Goal: Contribute content

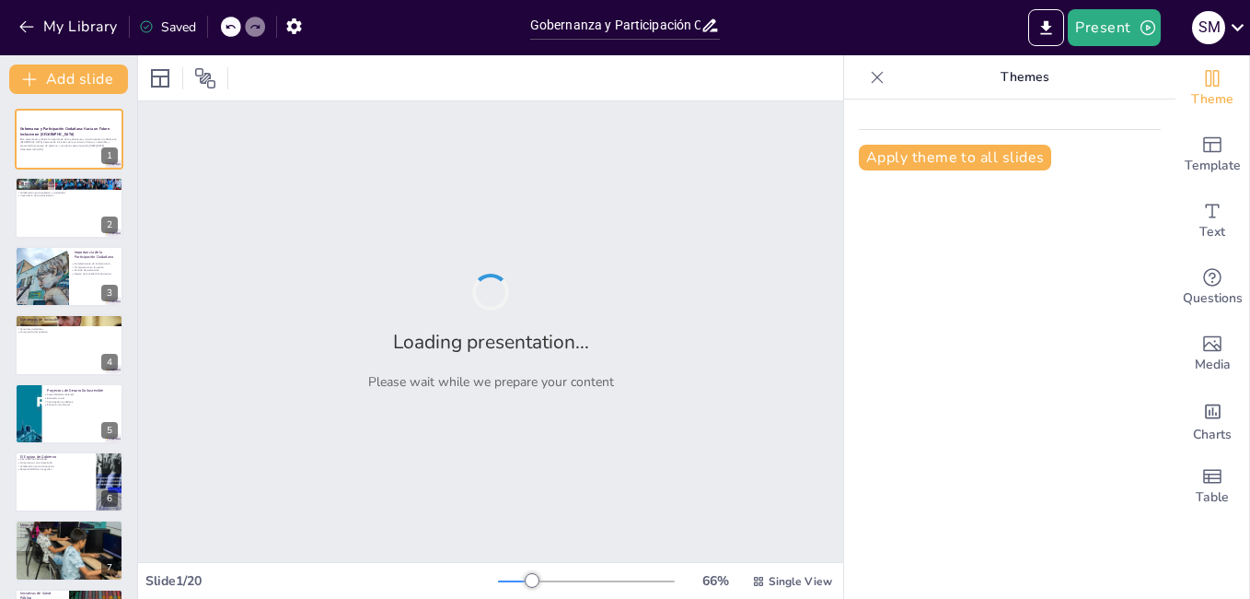
type input "Gobernanza y Participación Ciudadana: Hacia un Futuro Inclusivo en [GEOGRAPHIC_…"
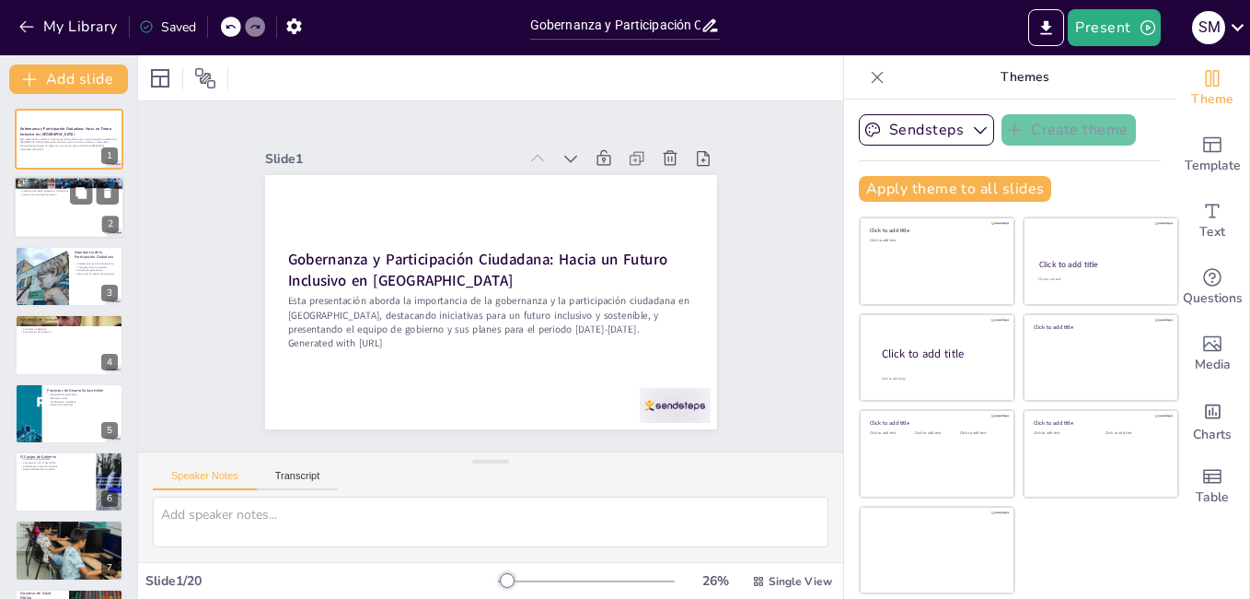
checkbox input "true"
click at [76, 226] on div at bounding box center [69, 208] width 110 height 63
type textarea "La gobernanza es un aspecto fundamental para el desarrollo de cualquier comunid…"
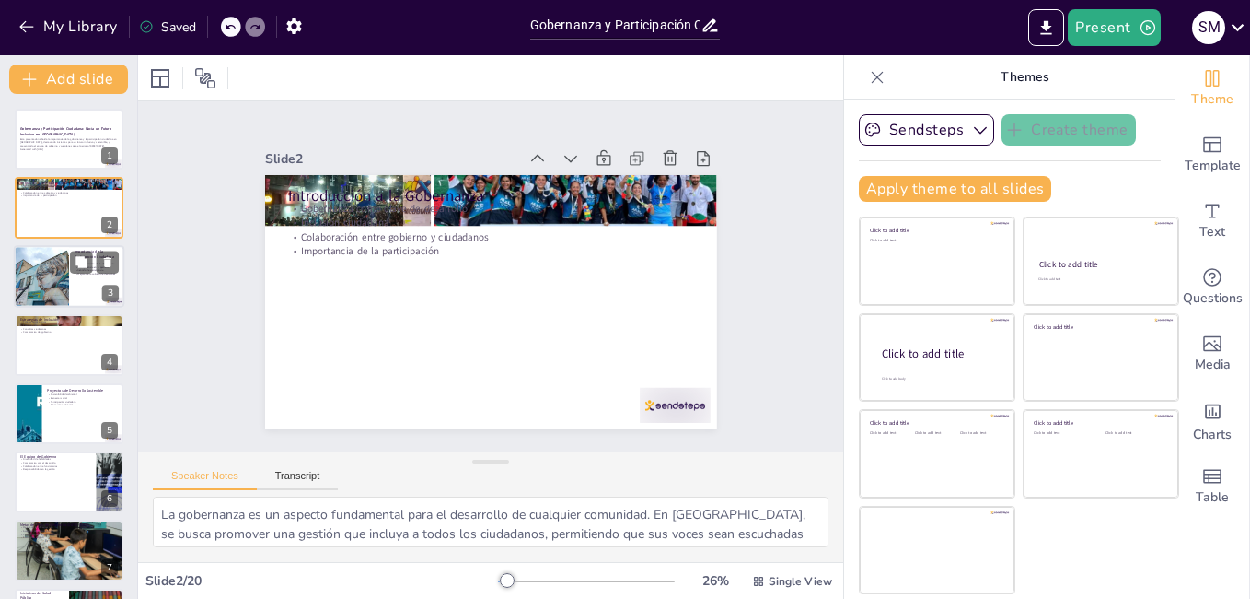
checkbox input "true"
click at [45, 280] on div at bounding box center [41, 276] width 94 height 63
type textarea "La participación ciudadana es esencial para fortalecer la democracia. Cuando lo…"
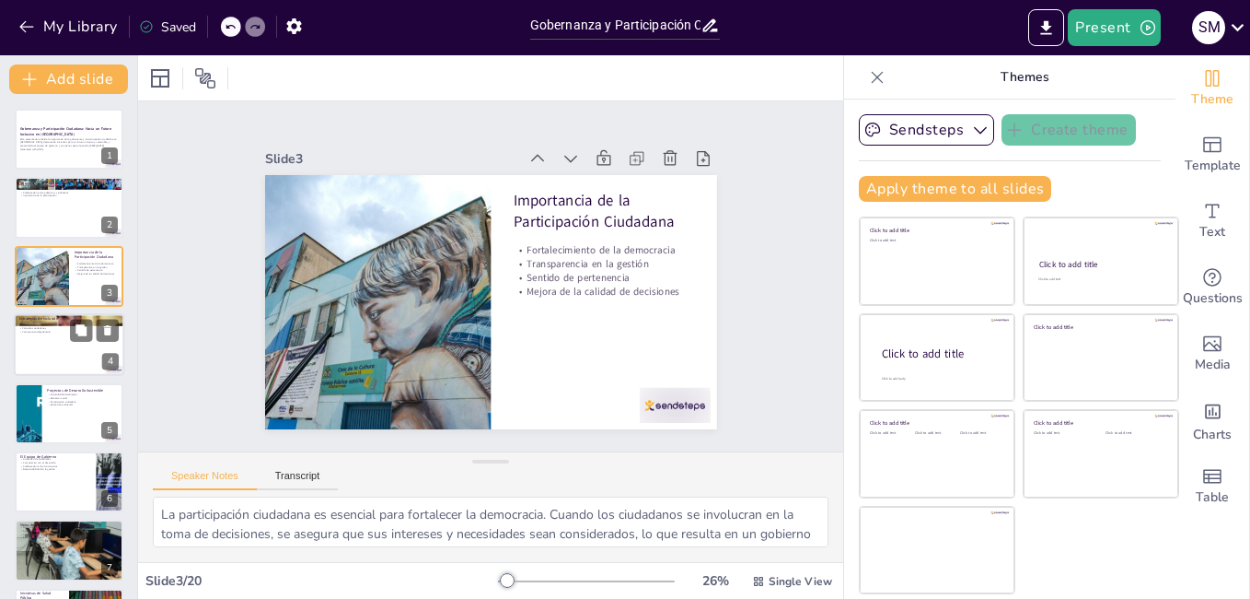
checkbox input "true"
click at [49, 359] on div at bounding box center [69, 344] width 110 height 63
type textarea "Los talleres participativos son una herramienta efectiva para fomentar la inclu…"
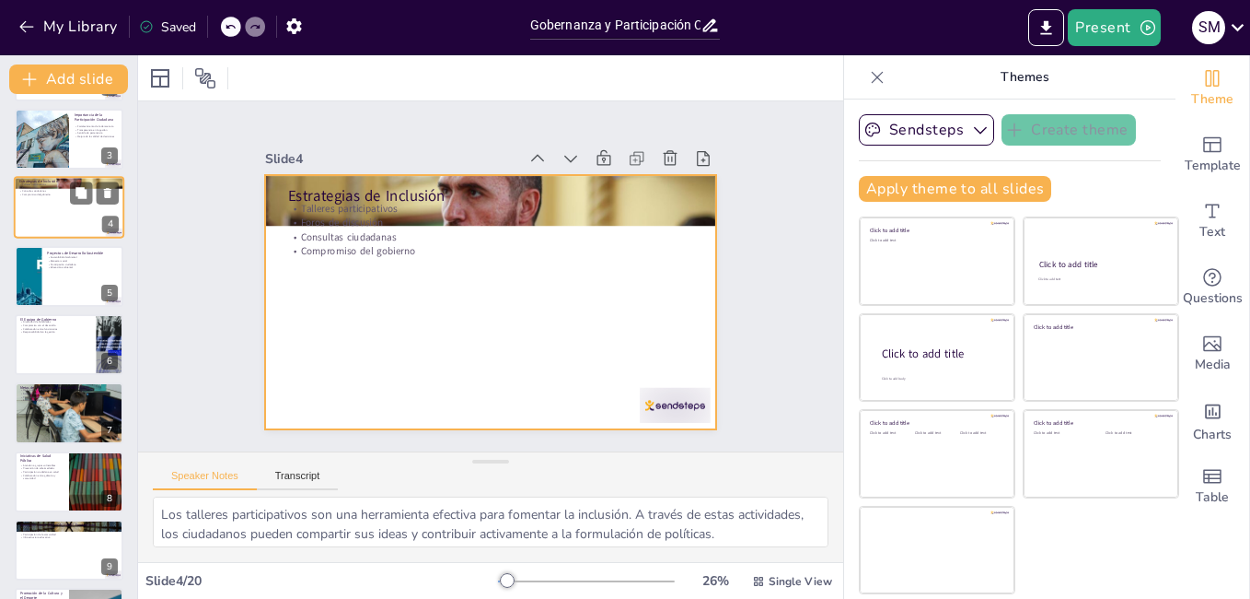
scroll to position [140, 0]
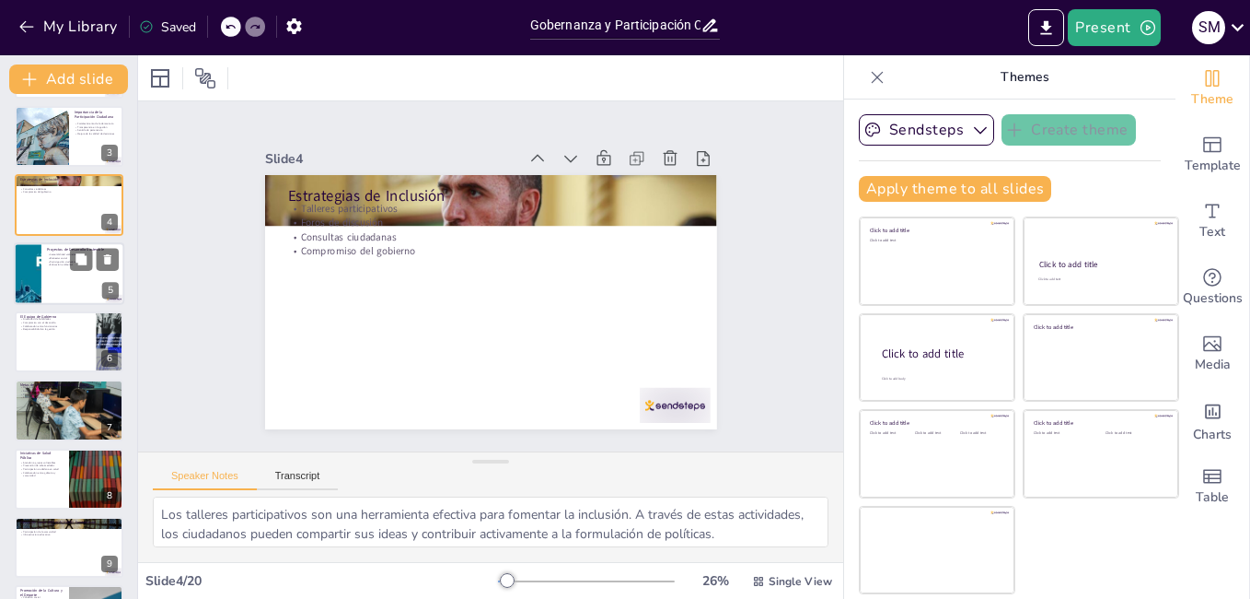
checkbox input "true"
click at [53, 269] on div at bounding box center [69, 273] width 110 height 63
type textarea "La sostenibilidad ambiental es un objetivo clave en los proyectos de desarrollo…"
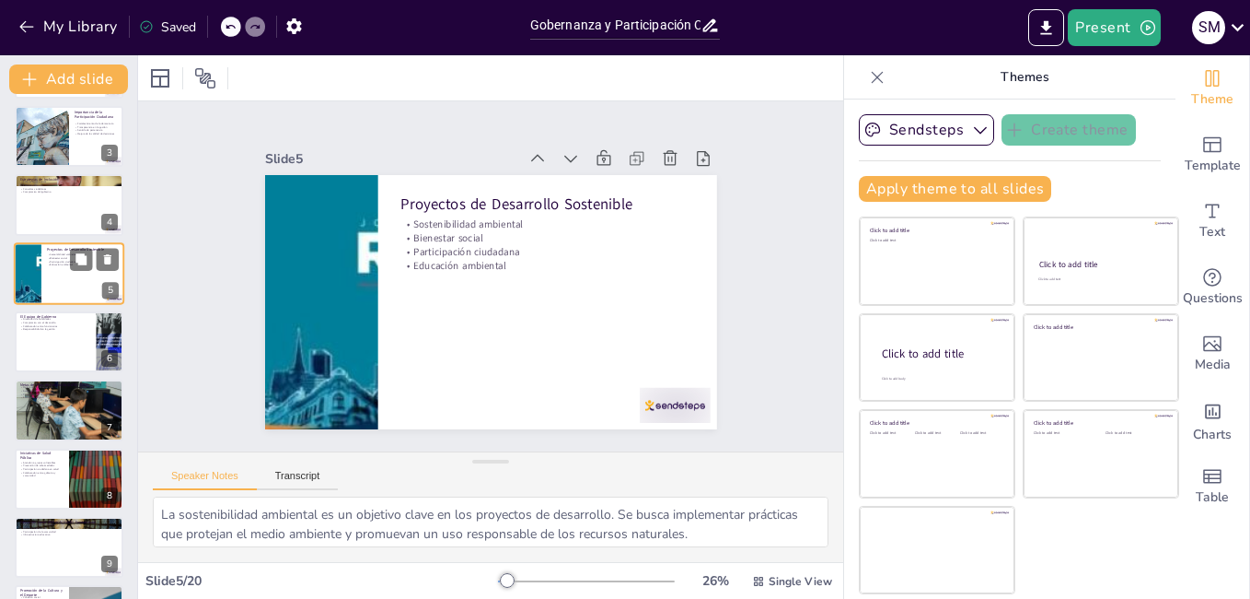
scroll to position [67, 0]
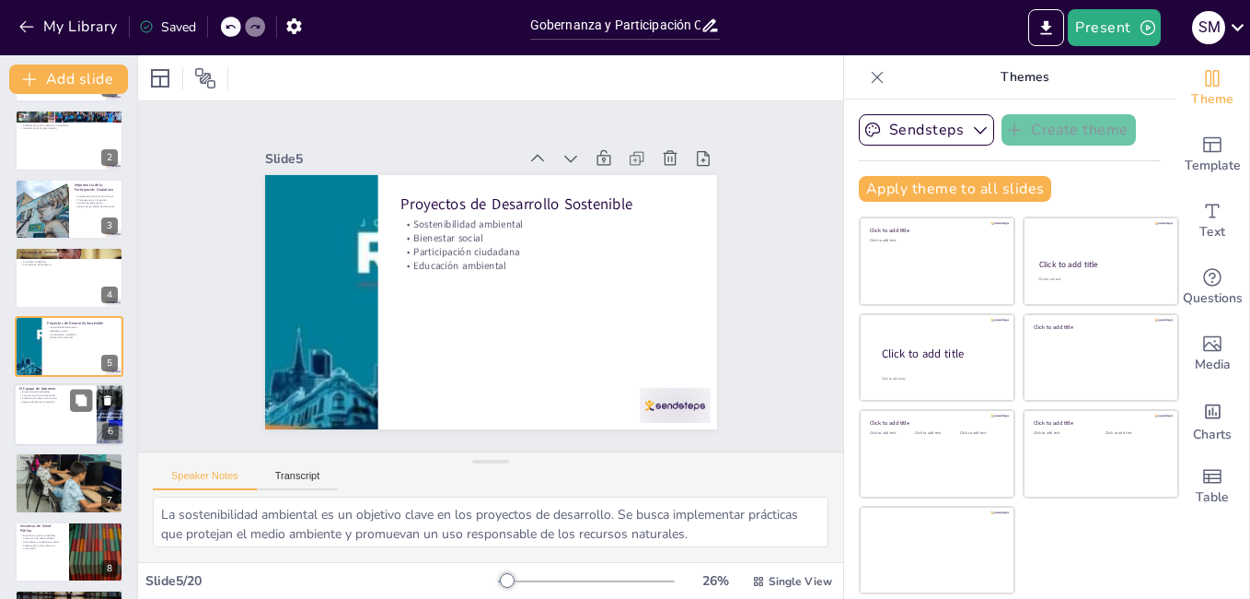
checkbox input "true"
click at [56, 428] on div at bounding box center [69, 414] width 110 height 63
type textarea "La diversidad de habilidades en el equipo de gobierno es un activo importante. …"
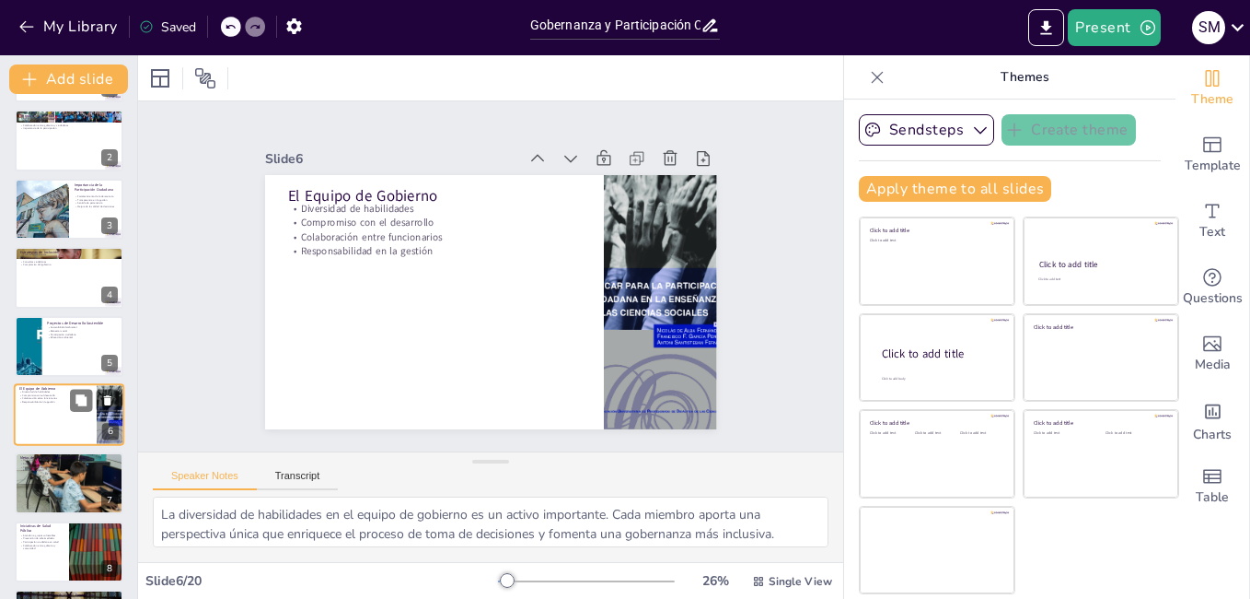
scroll to position [135, 0]
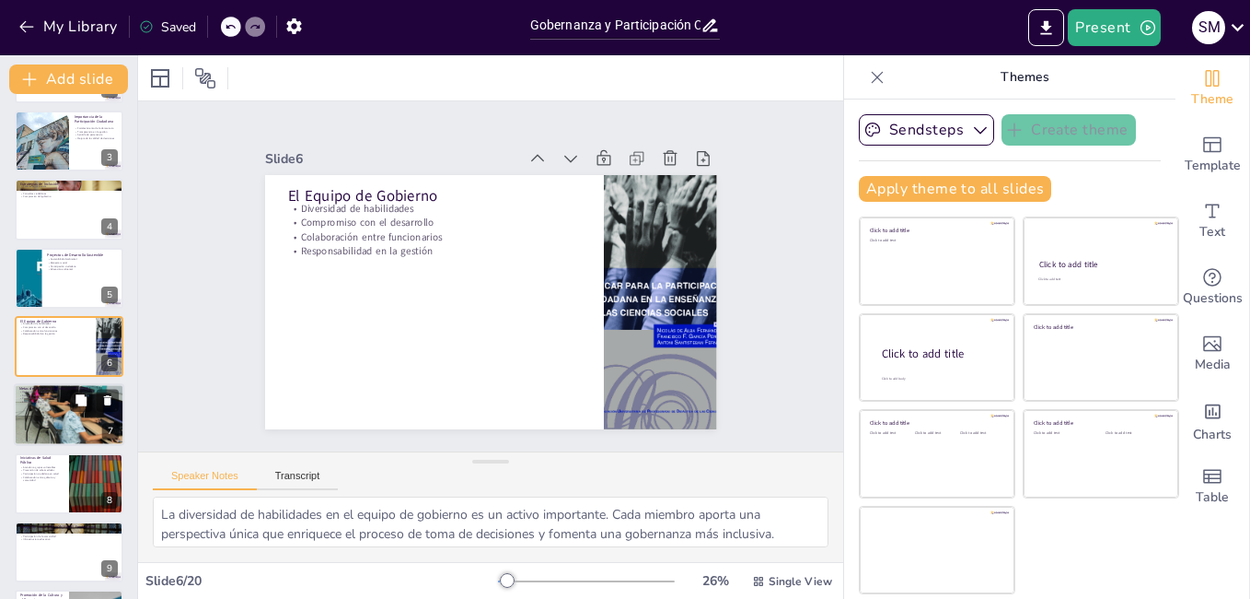
checkbox input "true"
click at [64, 402] on p "Evaluación del plan" at bounding box center [68, 403] width 99 height 4
type textarea "La mejora de la infraestructura es una de las metas clave del plan de desarroll…"
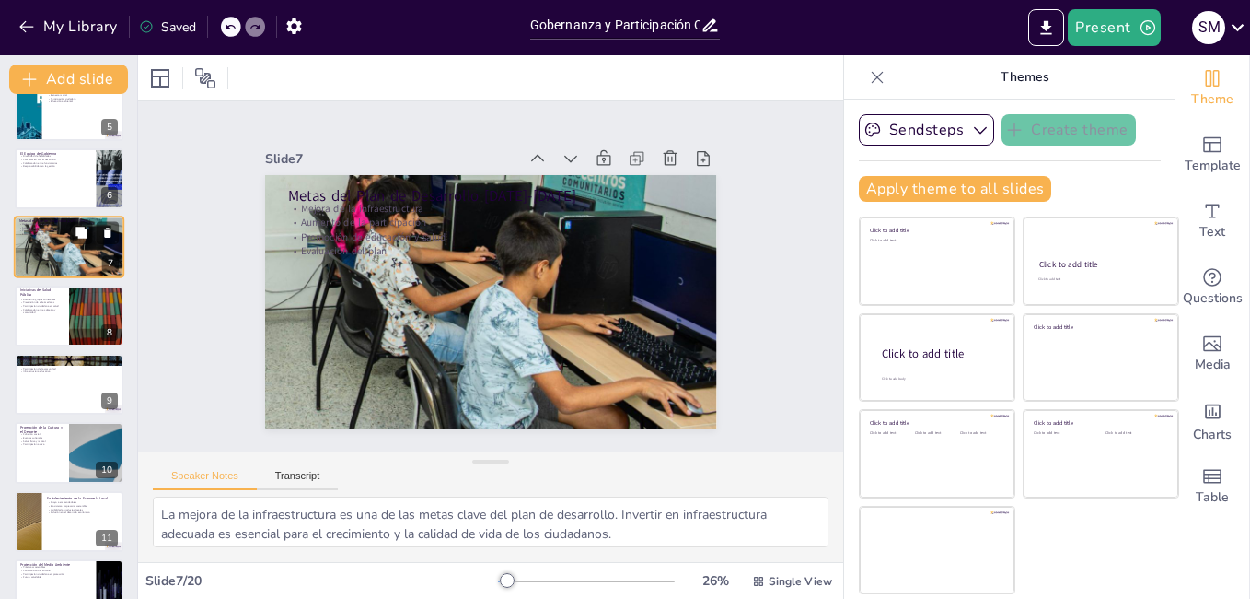
scroll to position [309, 0]
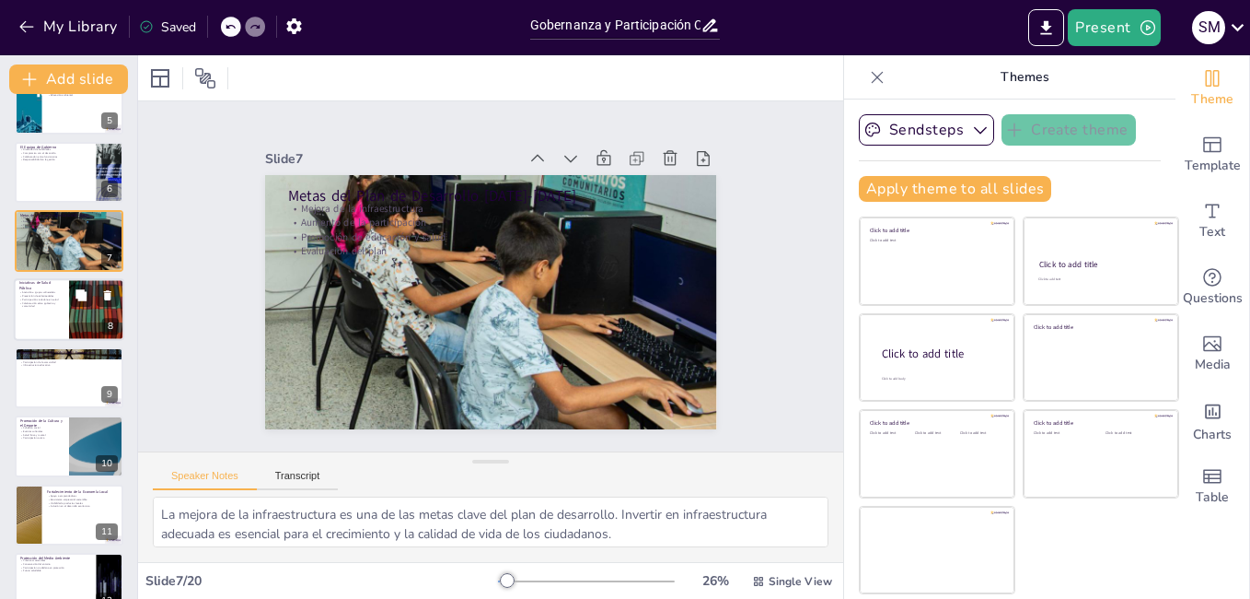
checkbox input "true"
click at [60, 331] on div at bounding box center [69, 309] width 110 height 63
type textarea "La atención a grupos vulnerables es una prioridad en las iniciativas de salud p…"
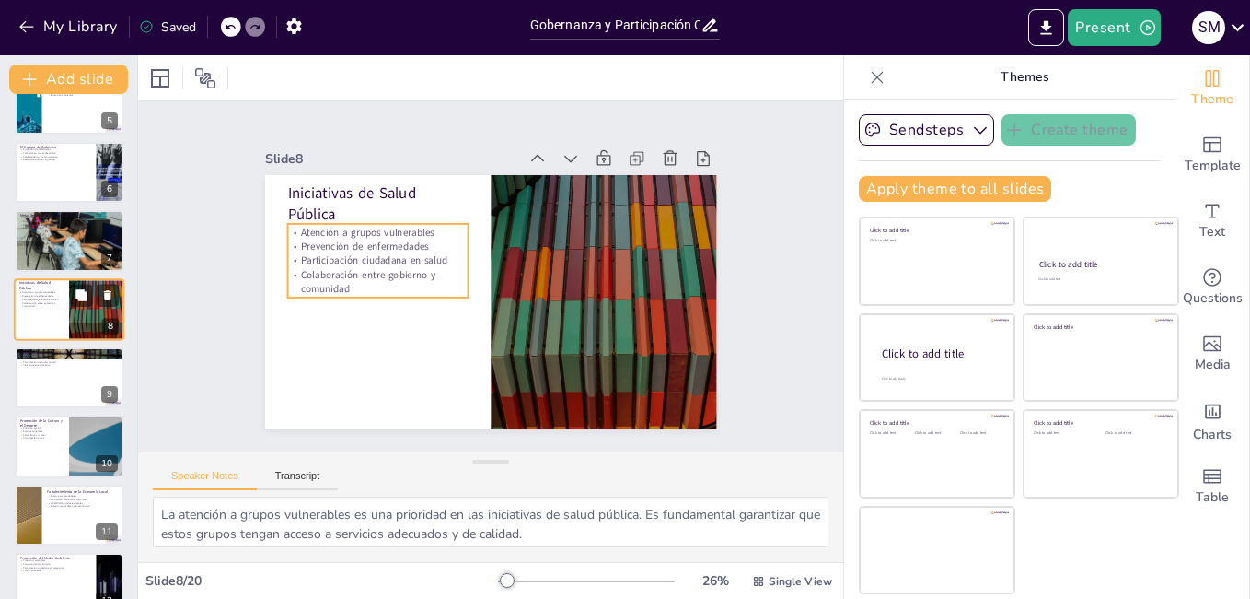
scroll to position [273, 0]
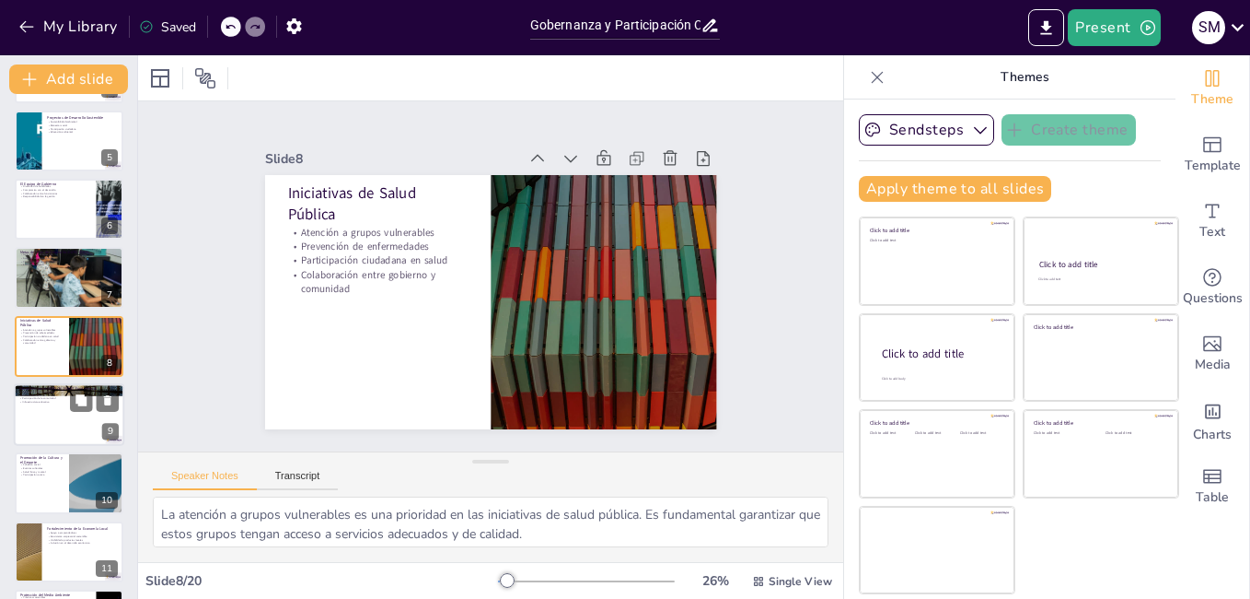
checkbox input "true"
click at [52, 420] on div at bounding box center [69, 414] width 110 height 63
type textarea "La mejora de la calidad educativa es una prioridad en el plan. Invertir en prog…"
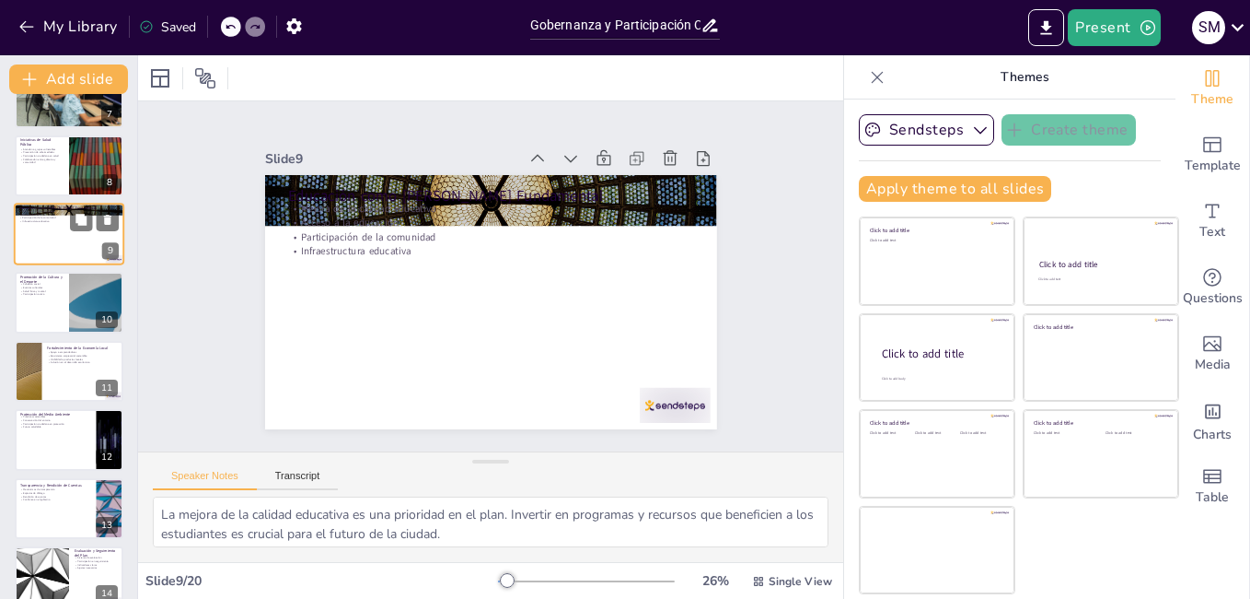
scroll to position [455, 0]
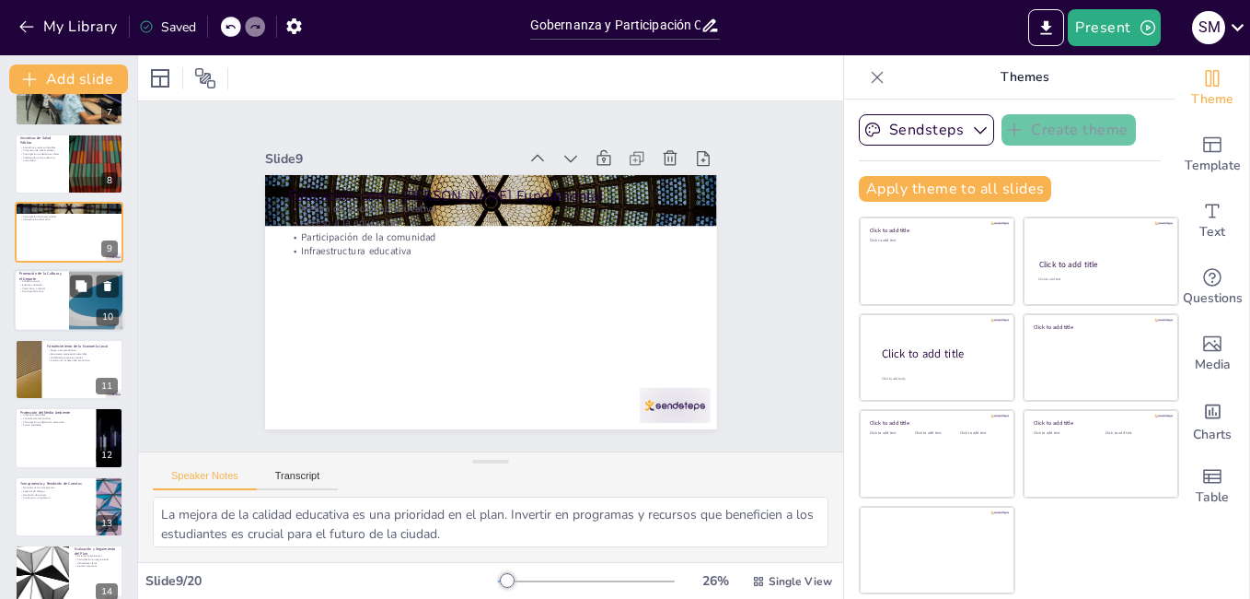
checkbox input "true"
click at [31, 306] on div at bounding box center [69, 301] width 110 height 63
type textarea "La promoción de la cultura y el deporte contribuye a la cohesión social. Estos …"
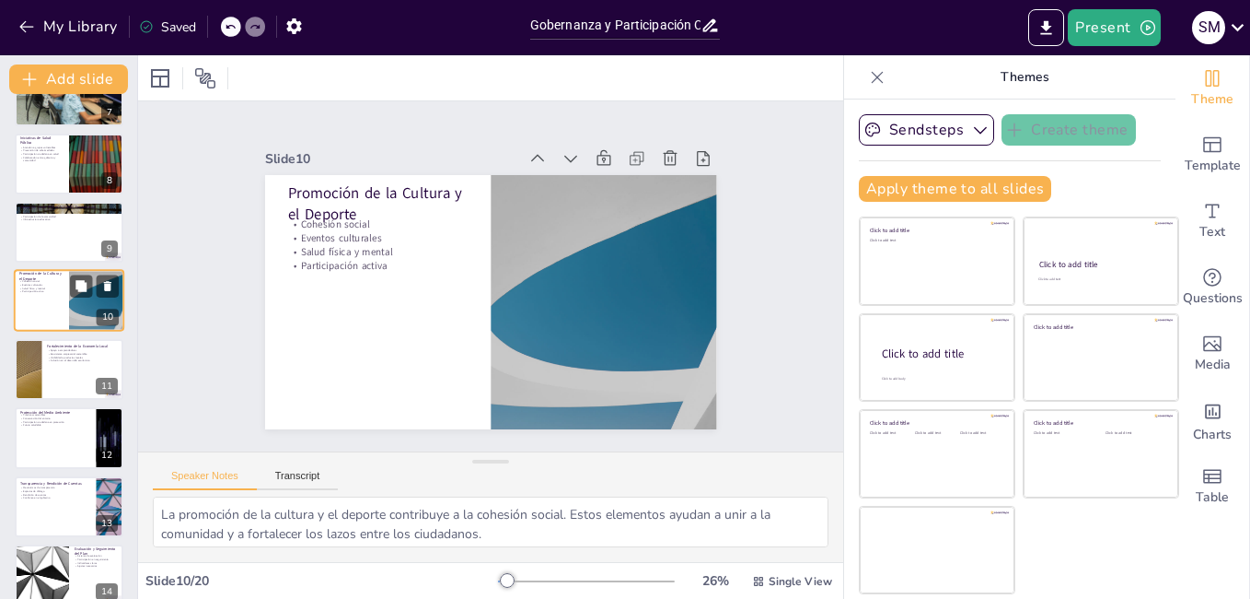
scroll to position [410, 0]
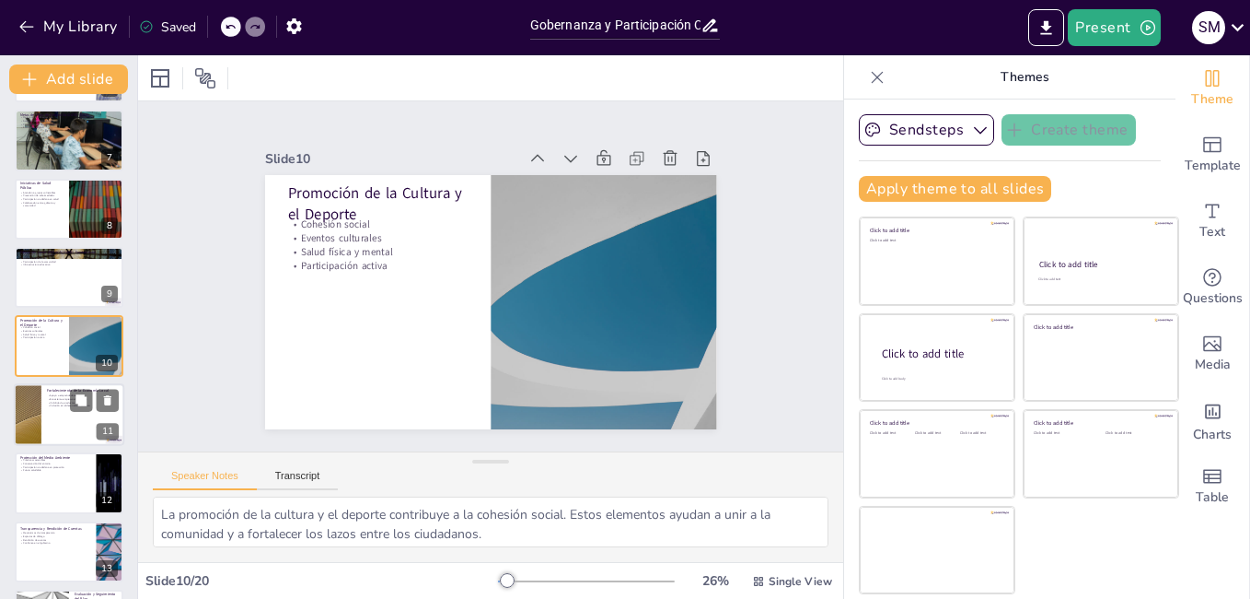
checkbox input "true"
click at [49, 401] on p "Visibilidad a productos locales" at bounding box center [83, 403] width 72 height 4
type textarea "El apoyo a emprendedores es esencial para fortalecer la economía local. Proporc…"
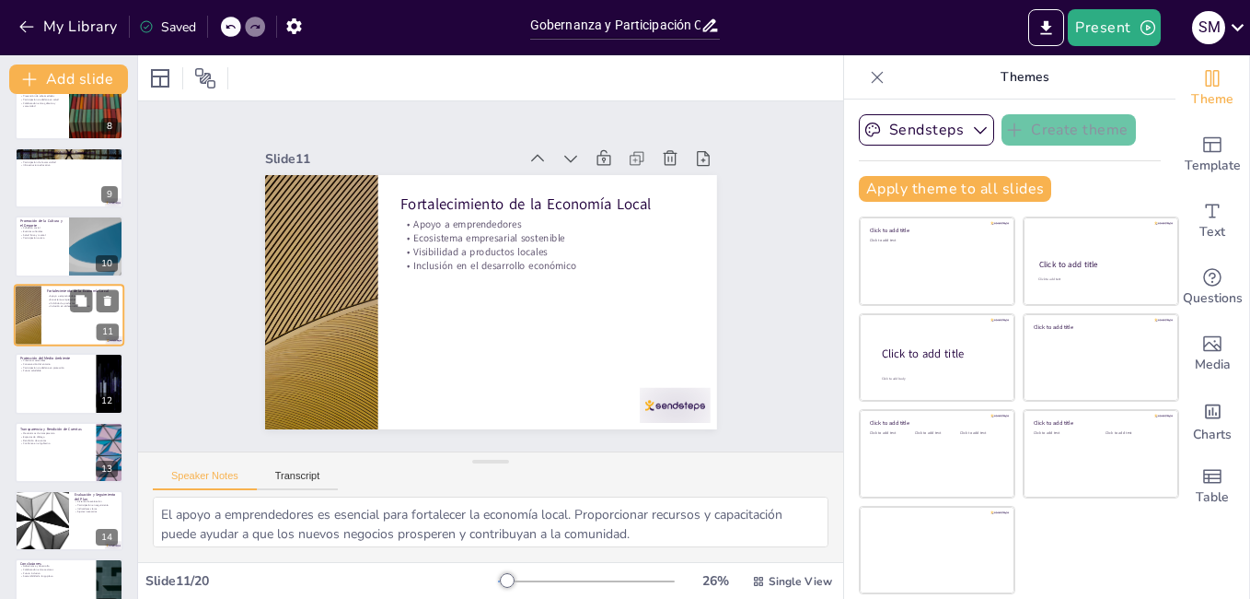
scroll to position [576, 0]
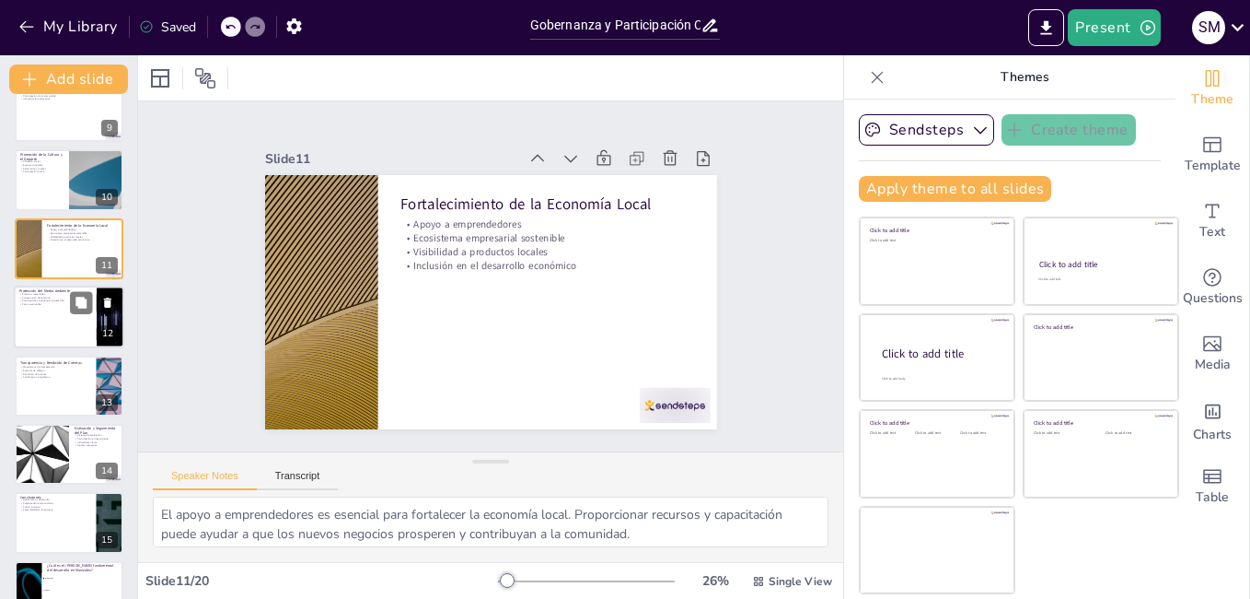
checkbox input "true"
click at [41, 335] on div at bounding box center [69, 316] width 110 height 63
type textarea "Implementar prácticas sostenibles es esencial para la protección del medio ambi…"
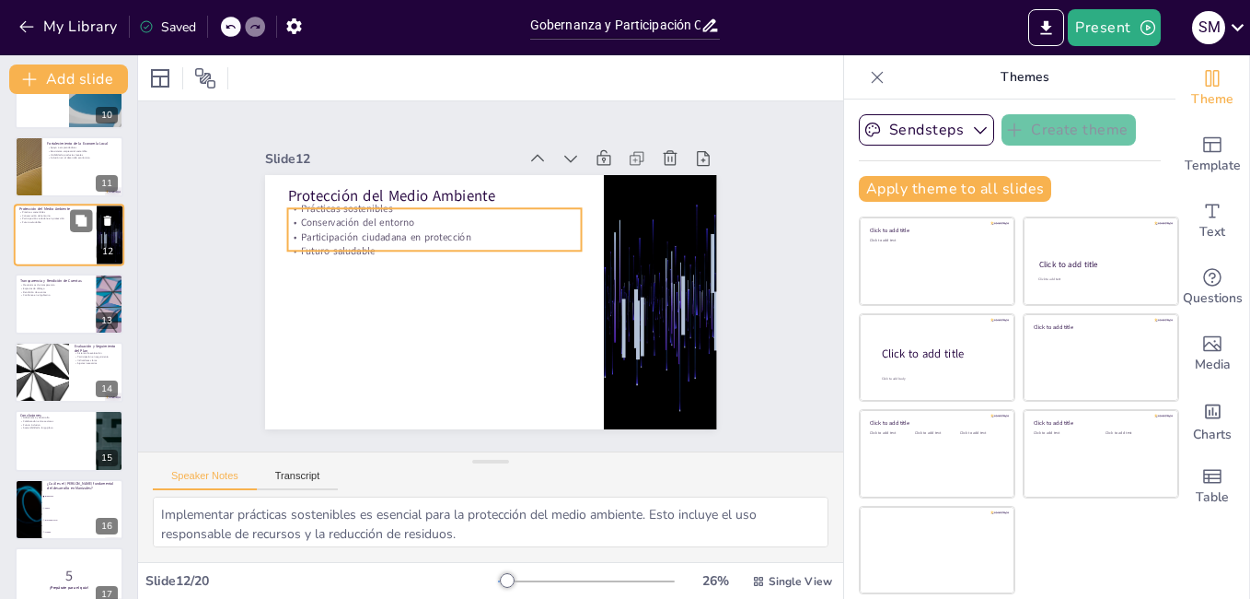
scroll to position [659, 0]
checkbox input "true"
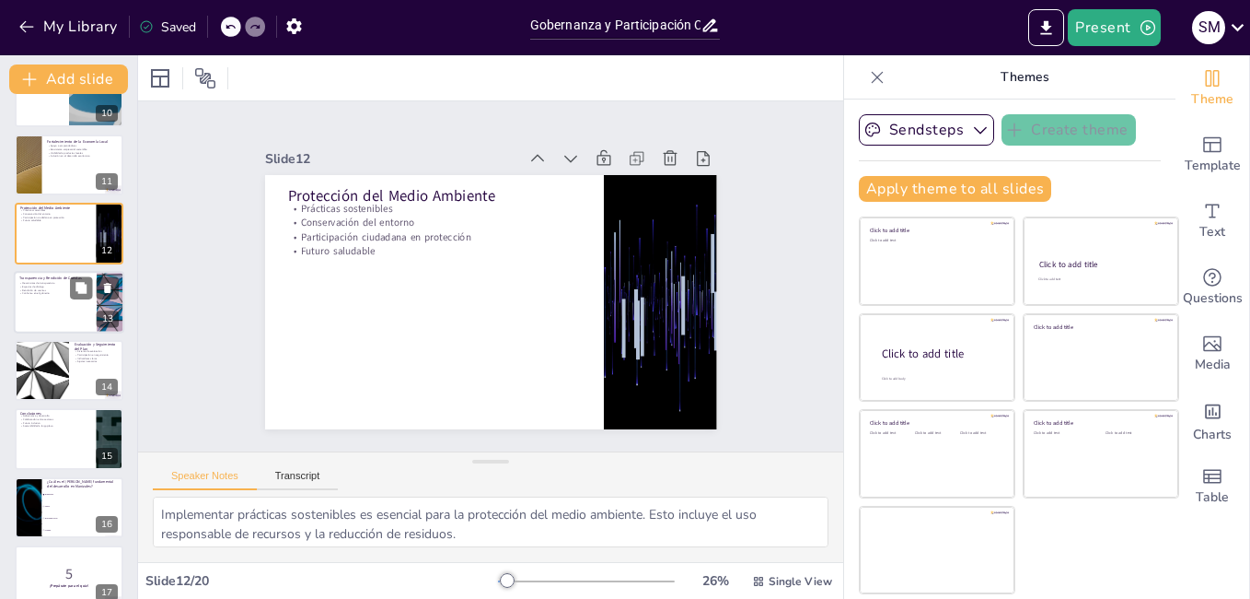
click at [41, 311] on div at bounding box center [69, 302] width 110 height 63
type textarea "Establecer mecanismos de transparencia es esencial para que los ciudadanos pued…"
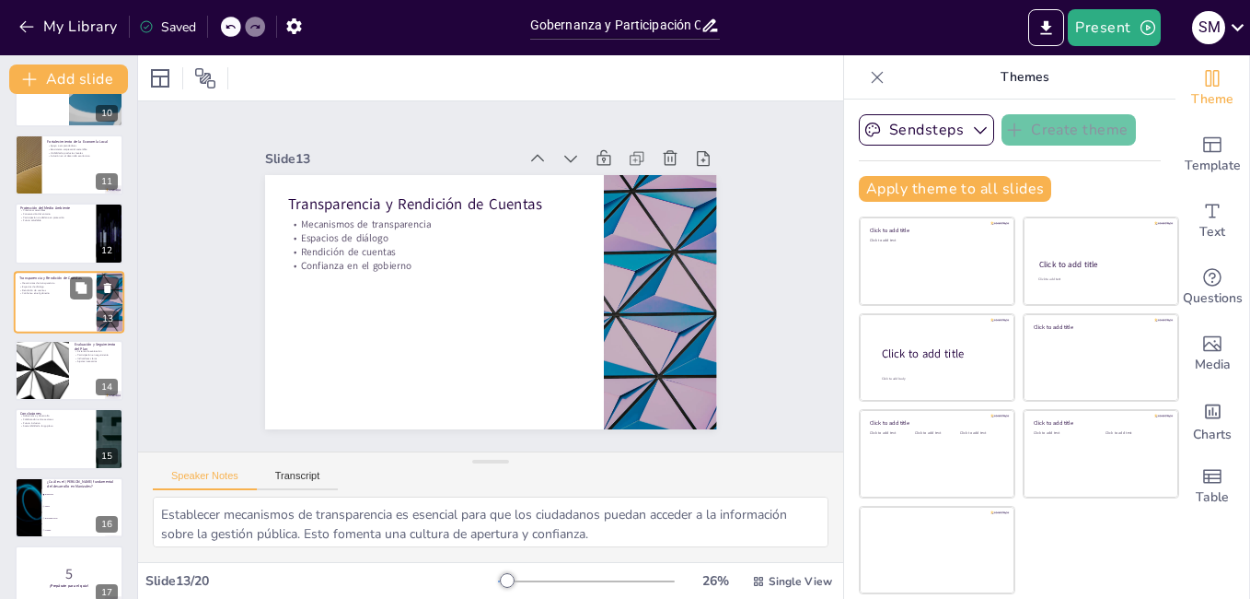
scroll to position [615, 0]
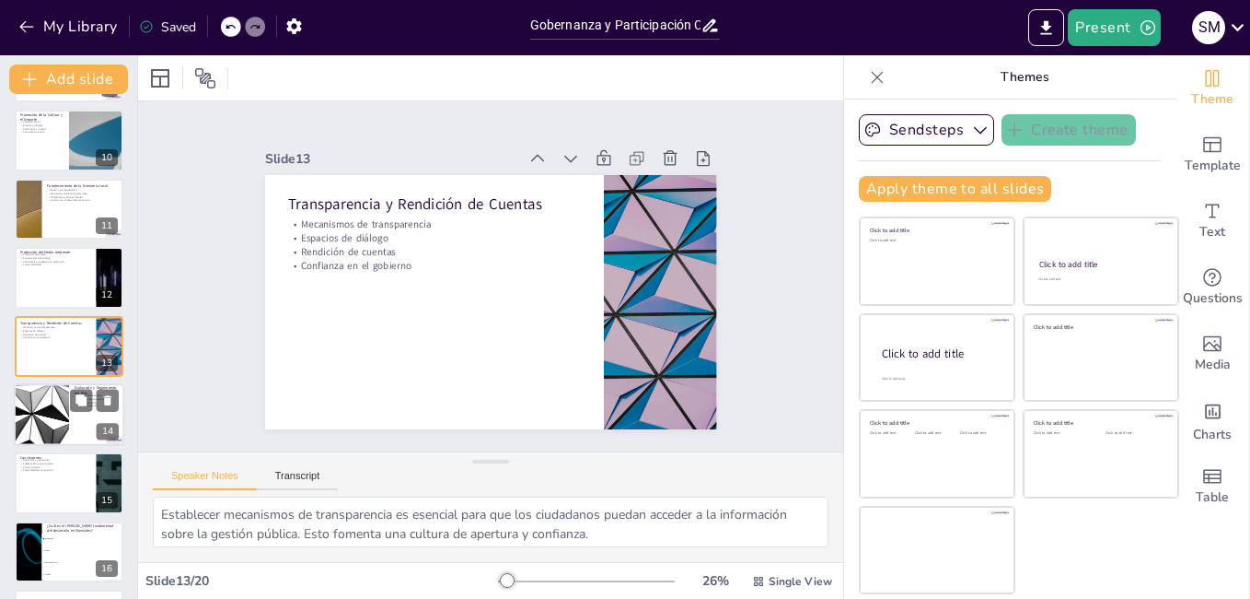
checkbox input "true"
click at [49, 391] on div at bounding box center [41, 414] width 110 height 63
type textarea "Implementar un sistema de evaluación es crucial para medir el progreso del plan…"
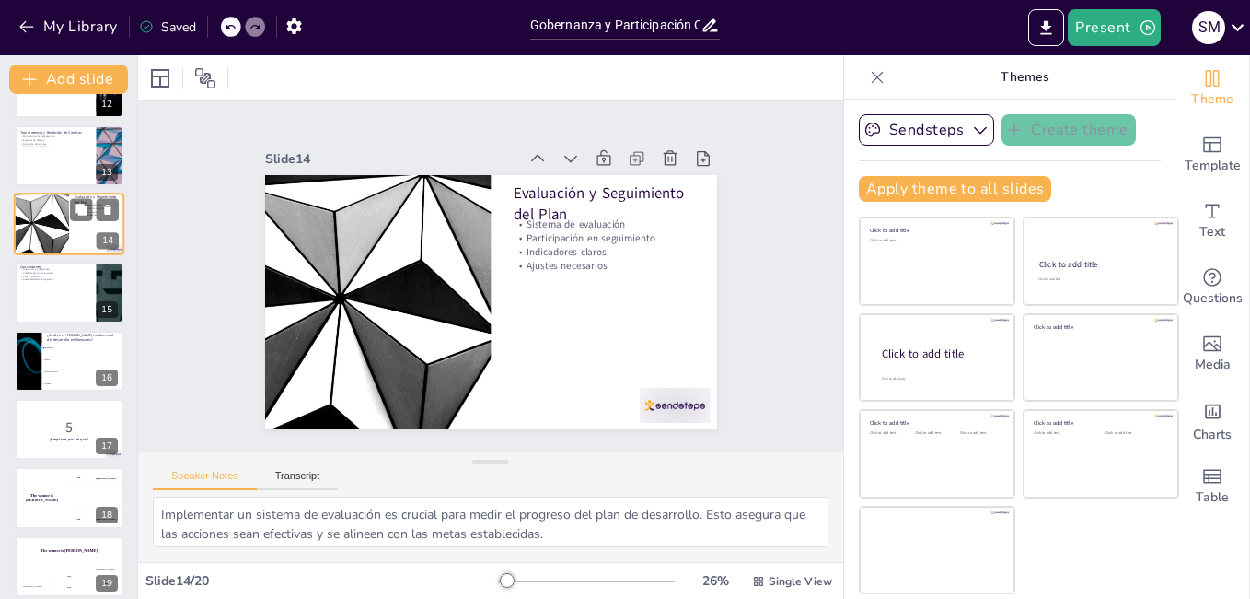
scroll to position [807, 0]
checkbox input "true"
click at [38, 318] on div at bounding box center [69, 292] width 110 height 63
type textarea "La gobernanza es un factor determinante en el desarrollo de Manizales. Un enfoq…"
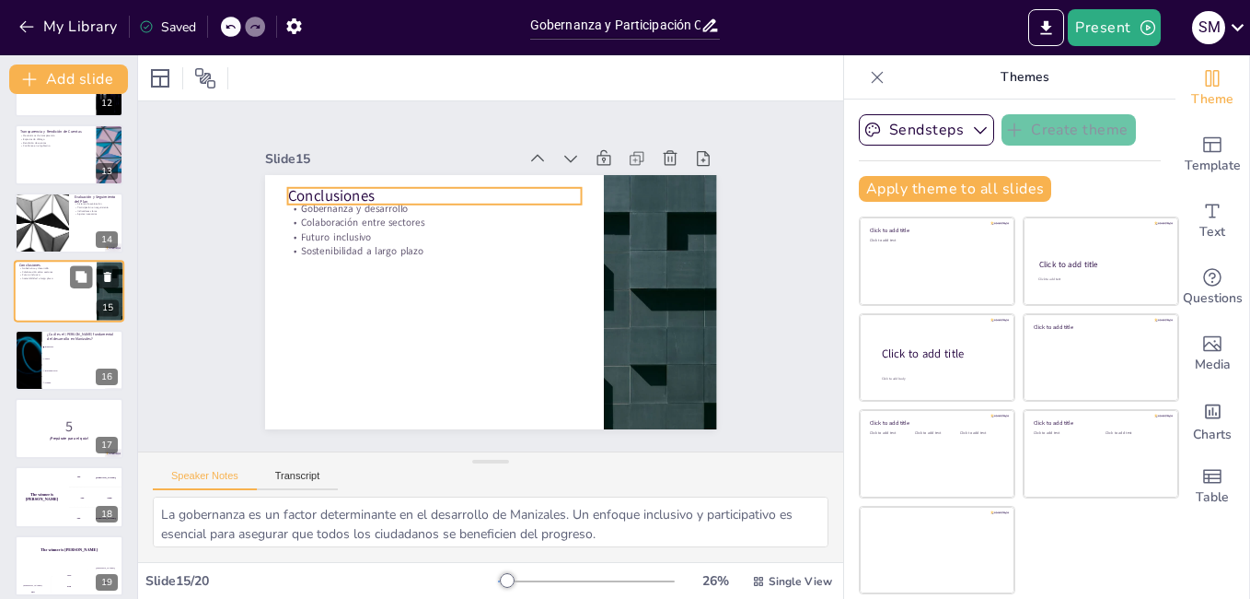
scroll to position [751, 0]
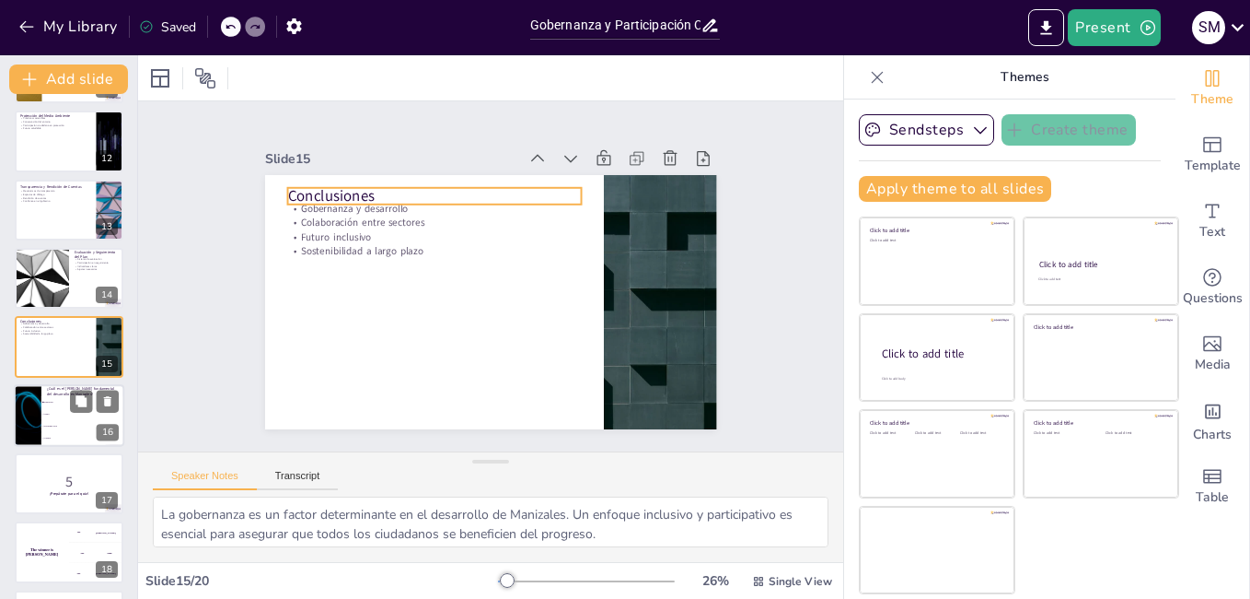
checkbox input "true"
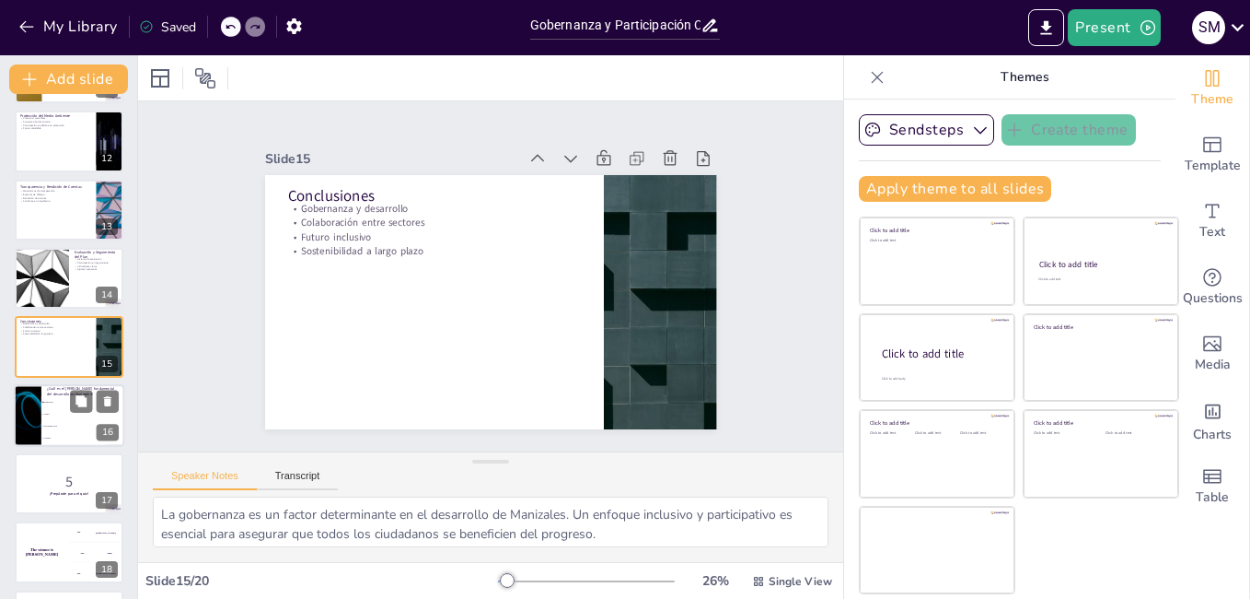
checkbox input "true"
click at [52, 413] on span "Salud" at bounding box center [83, 414] width 79 height 3
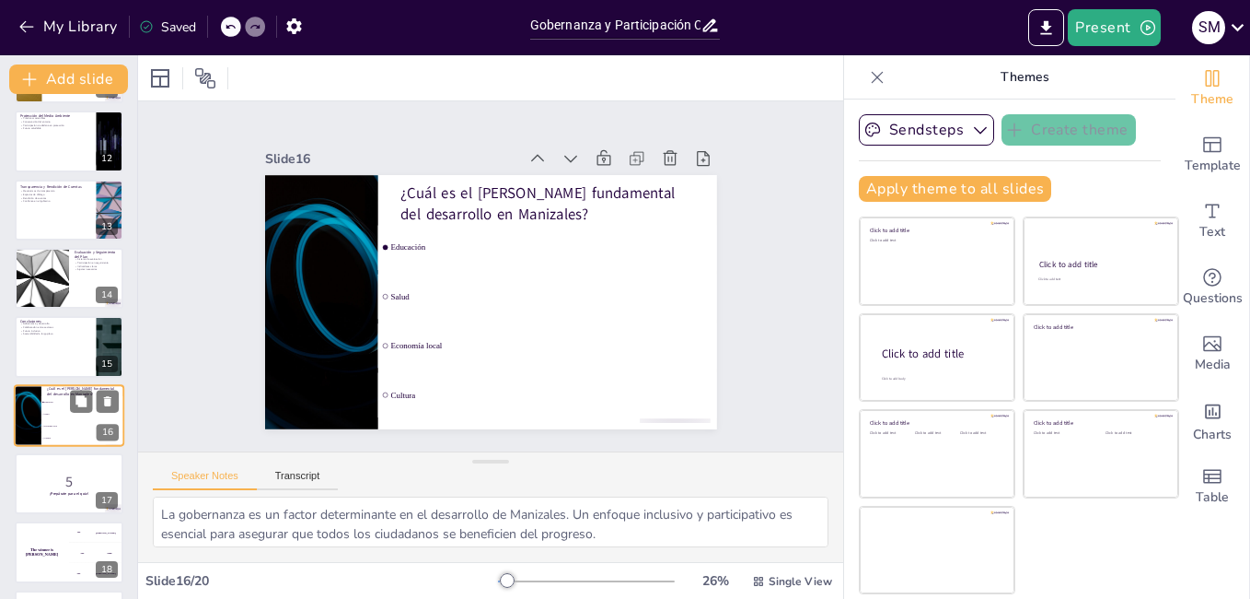
type textarea "La educación es considerada el [PERSON_NAME] fundamental del desarrollo en [GEO…"
checkbox input "true"
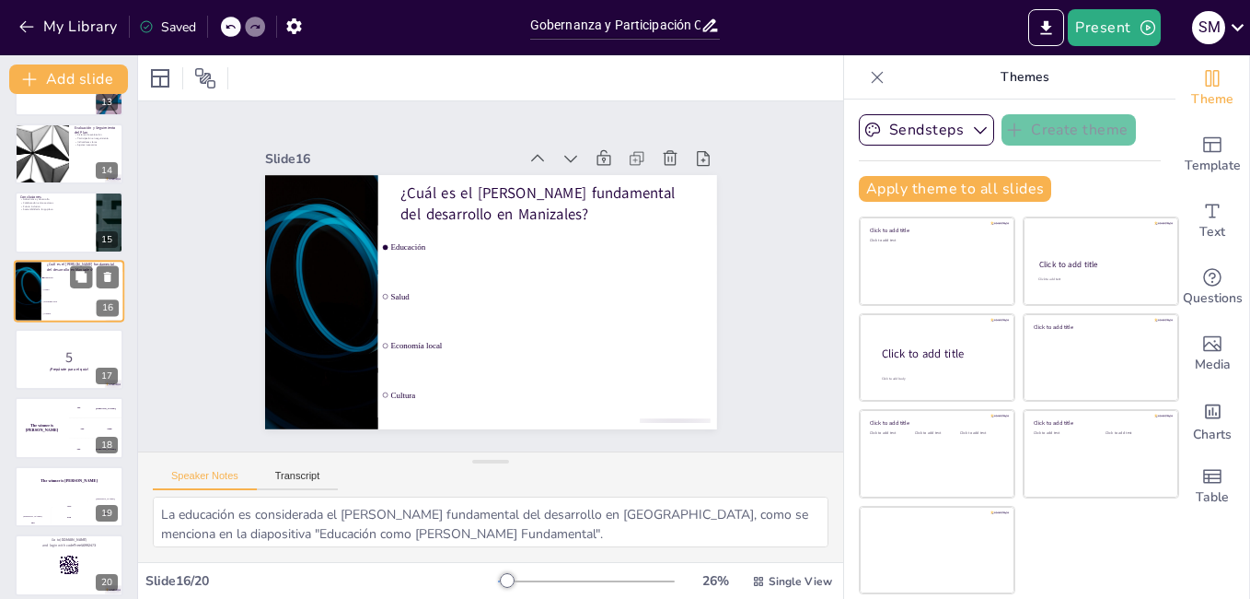
scroll to position [885, 0]
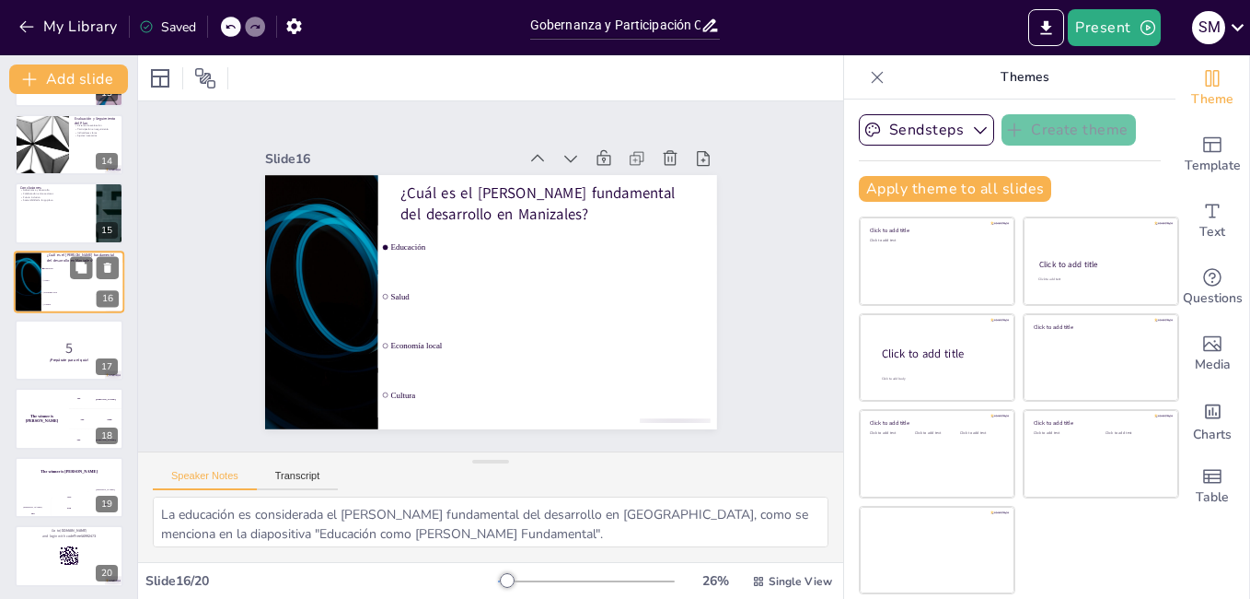
checkbox input "true"
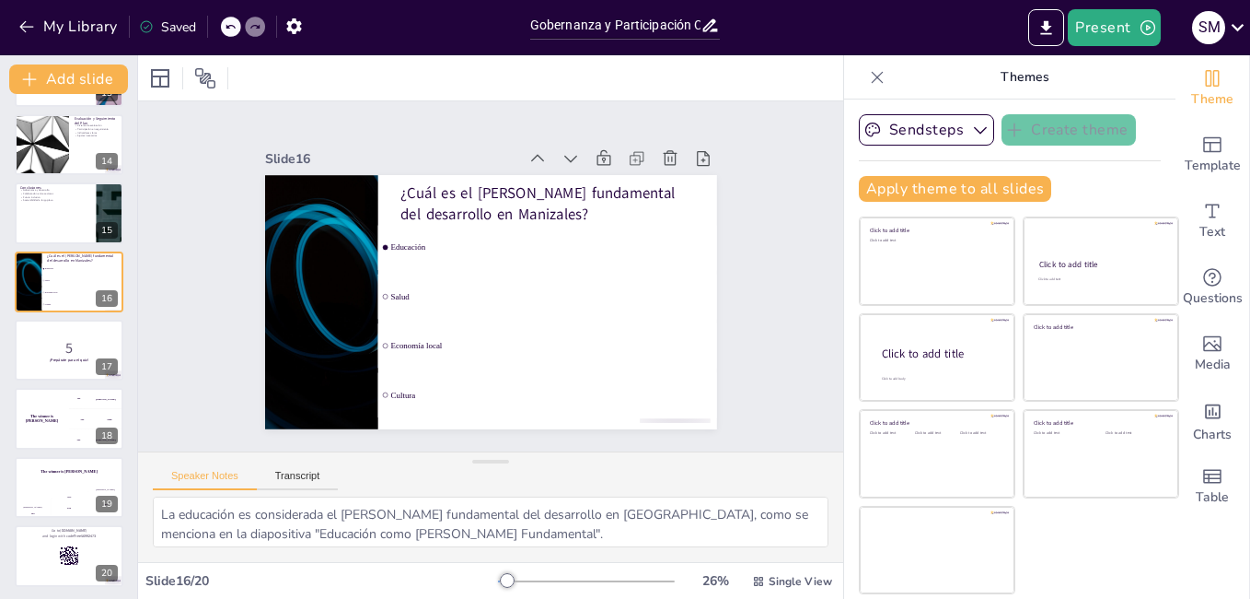
checkbox input "true"
